Goal: Check status

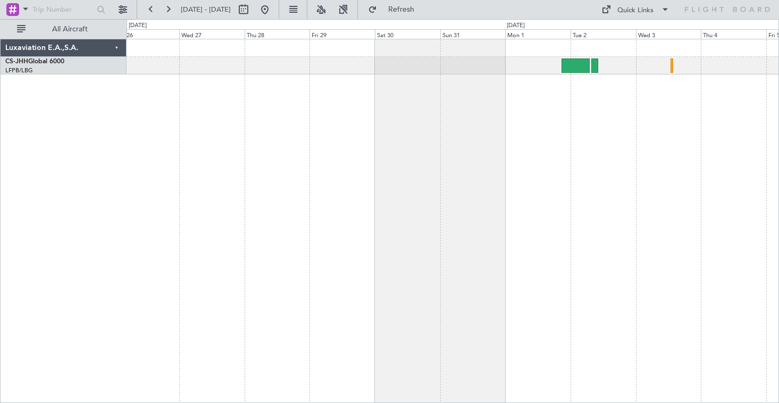
click at [287, 148] on div at bounding box center [452, 221] width 652 height 364
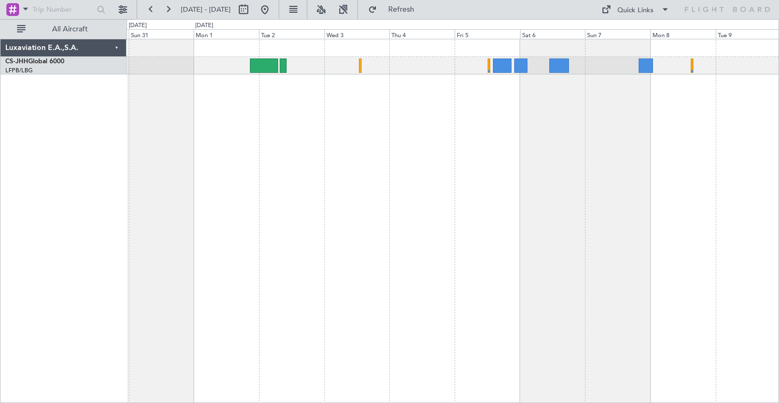
click at [344, 143] on div at bounding box center [452, 221] width 652 height 364
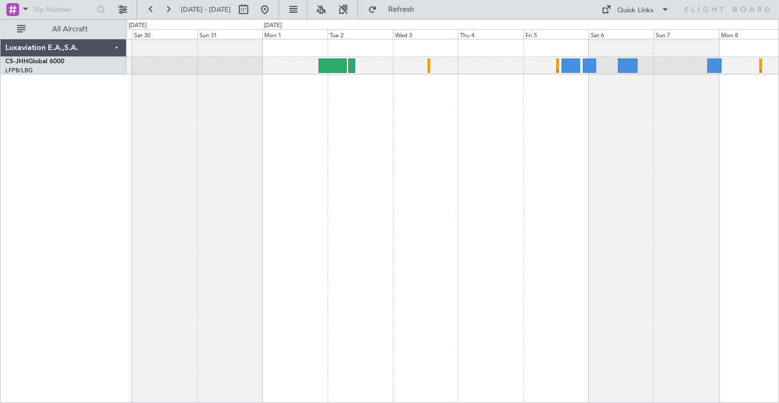
click at [413, 153] on div at bounding box center [452, 221] width 652 height 364
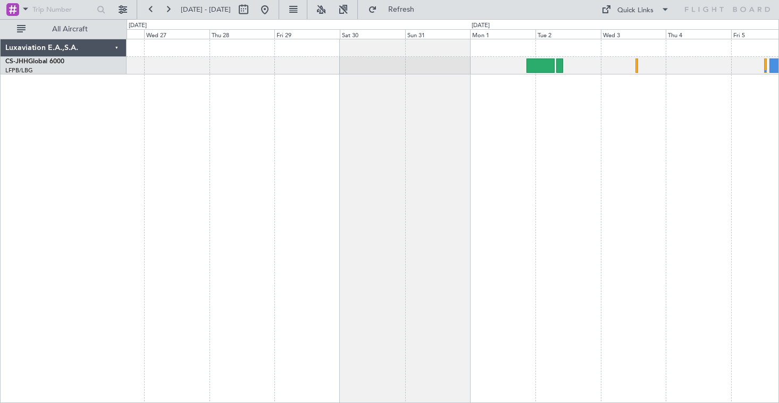
click at [431, 158] on div at bounding box center [452, 221] width 652 height 364
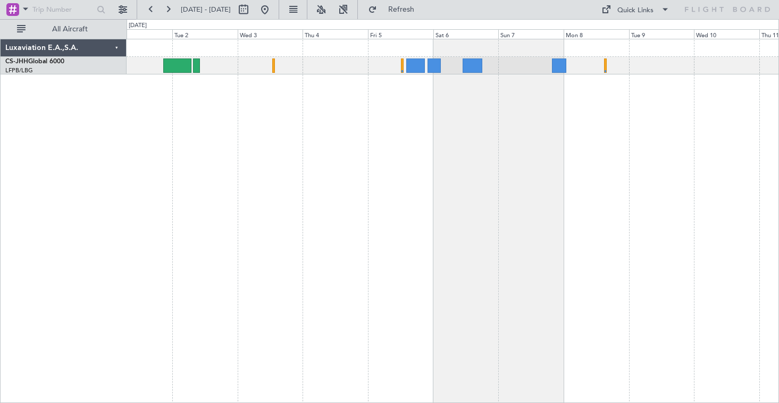
click at [177, 175] on div at bounding box center [452, 221] width 652 height 364
